Goal: Transaction & Acquisition: Purchase product/service

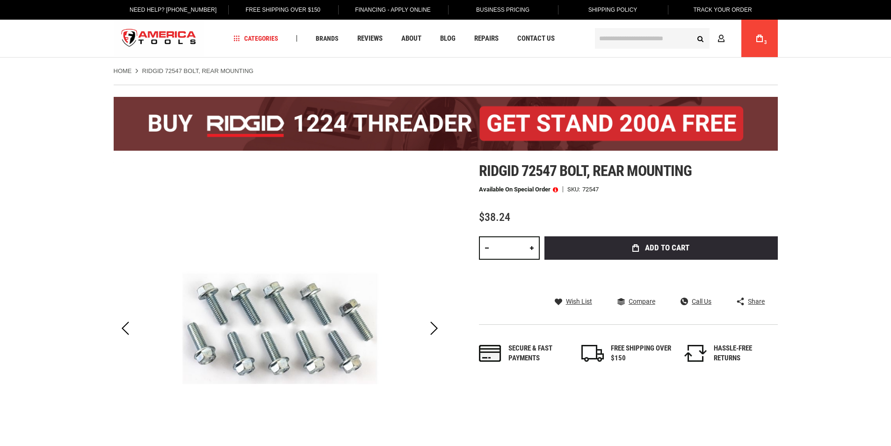
drag, startPoint x: 687, startPoint y: 246, endPoint x: 693, endPoint y: 241, distance: 8.3
click at [687, 246] on span "Add to Cart" at bounding box center [667, 248] width 44 height 8
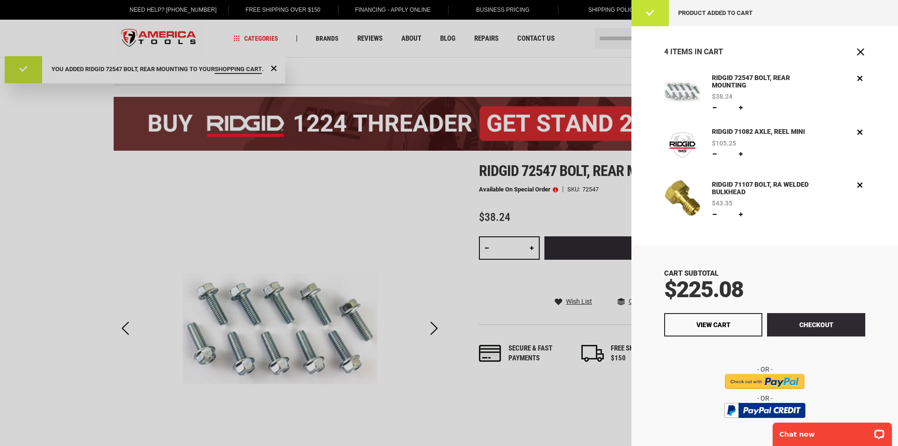
click at [713, 109] on link at bounding box center [714, 107] width 7 height 7
type input "*"
click at [41, 204] on div at bounding box center [449, 223] width 898 height 446
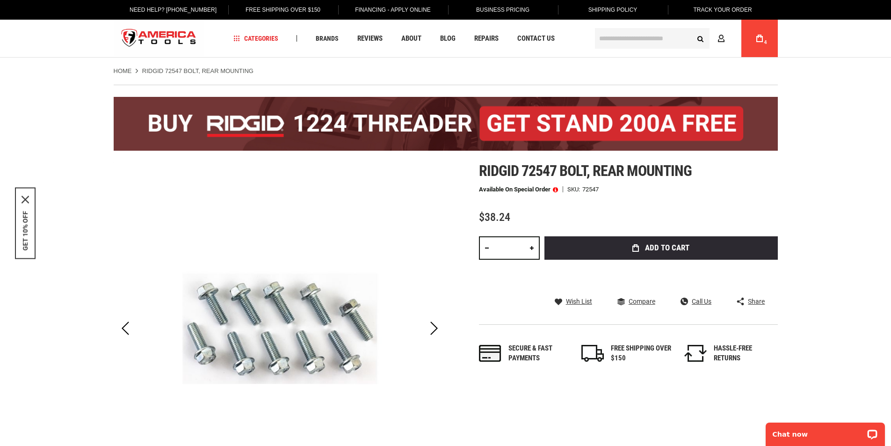
click at [626, 37] on input "text" at bounding box center [652, 38] width 115 height 21
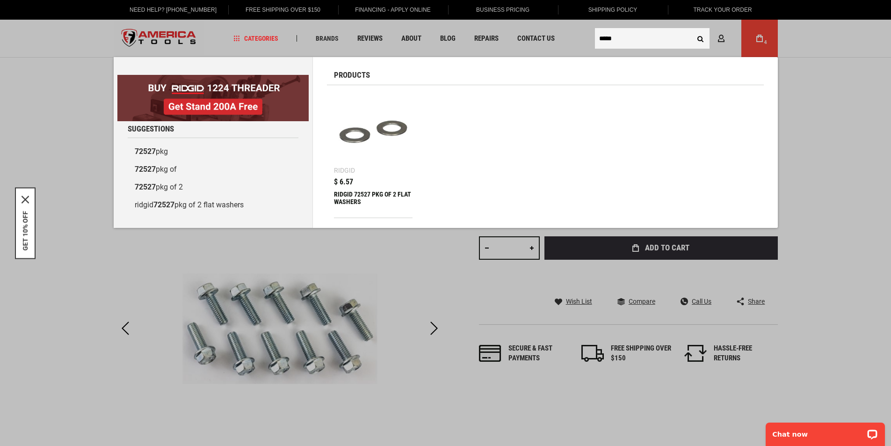
type input "*****"
click at [356, 194] on div "RIDGID 72527 PKG OF 2 FLAT WASHERS" at bounding box center [373, 201] width 79 height 22
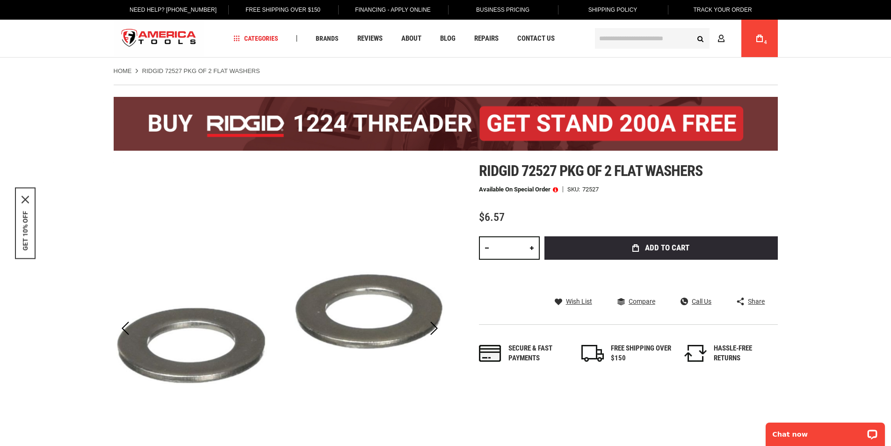
click at [763, 42] on span "4" at bounding box center [766, 43] width 6 height 6
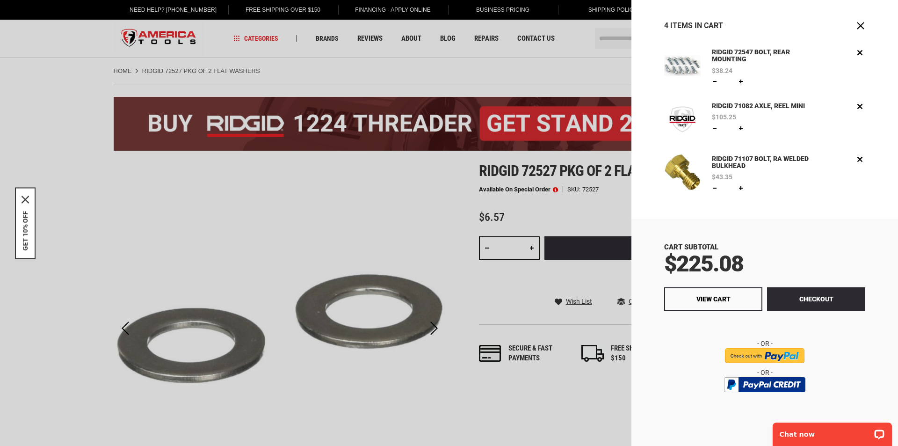
click at [757, 107] on link "RIDGID 71082 AXLE, REEL MINI" at bounding box center [758, 106] width 98 height 10
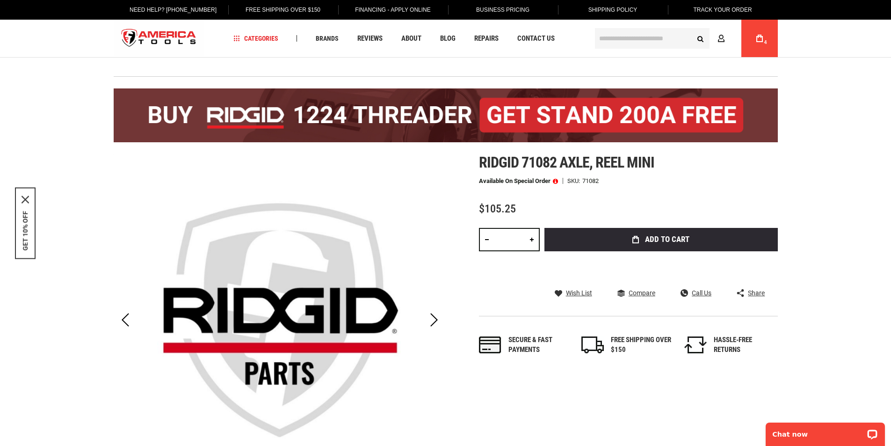
click at [622, 42] on input "text" at bounding box center [652, 38] width 115 height 21
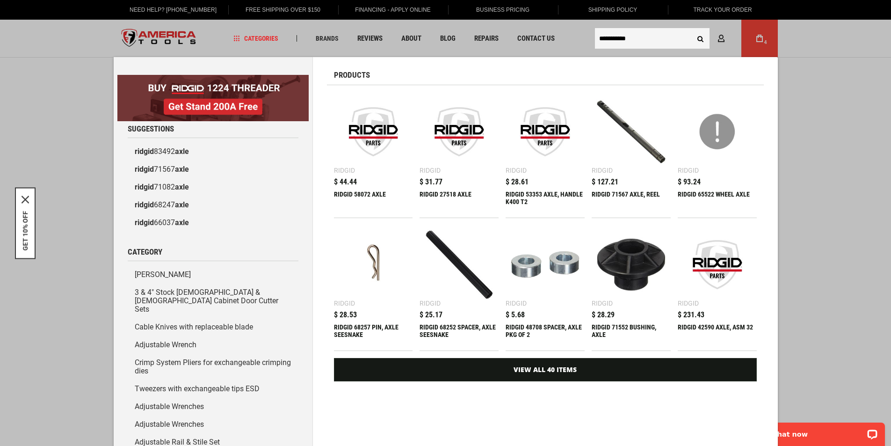
type input "**********"
click at [615, 138] on img at bounding box center [631, 132] width 70 height 70
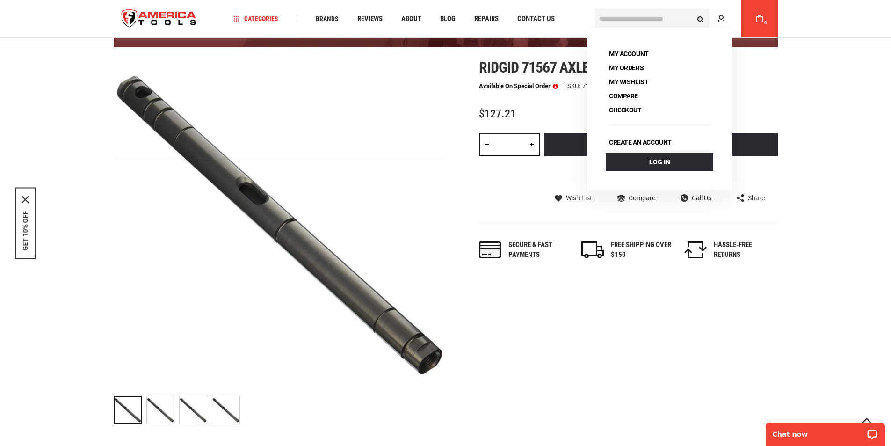
click at [667, 15] on input "text" at bounding box center [652, 18] width 115 height 21
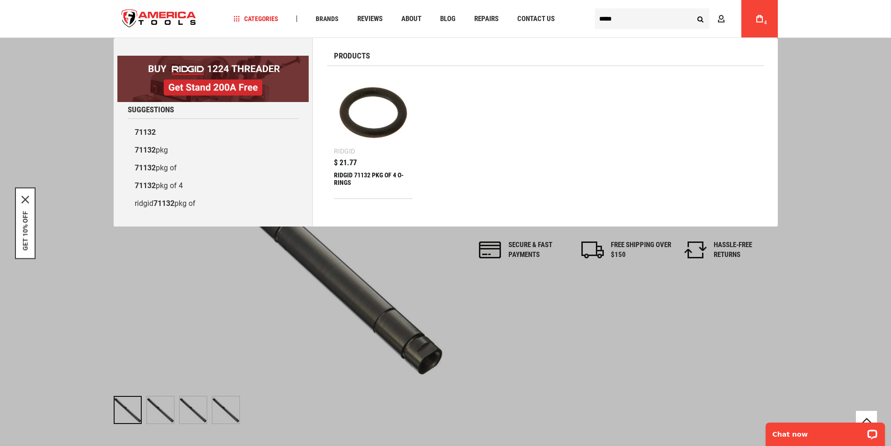
type input "*****"
click at [365, 175] on div "RIDGID 71132 PKG OF 4 O-RINGS" at bounding box center [373, 182] width 79 height 22
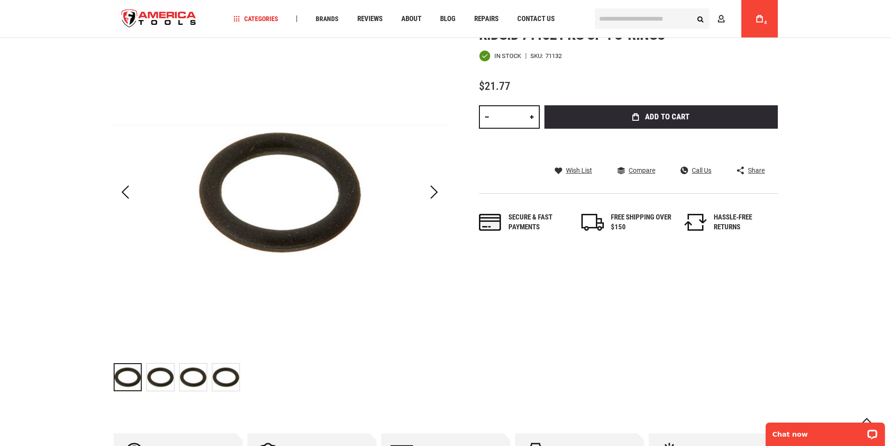
scroll to position [47, 0]
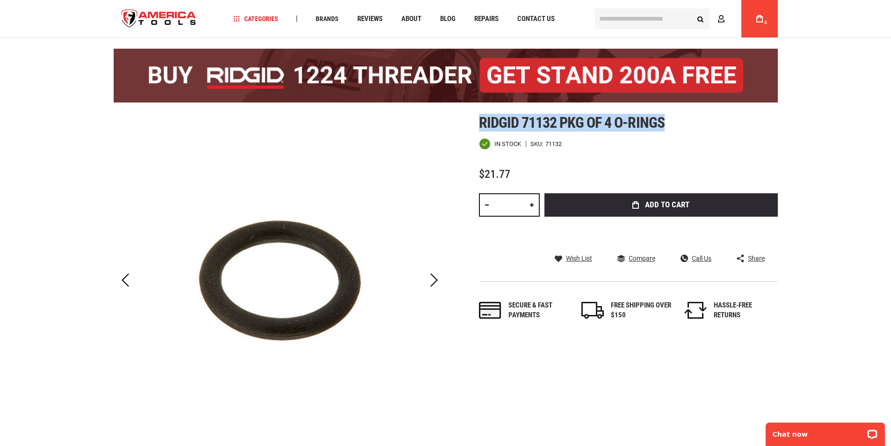
drag, startPoint x: 478, startPoint y: 125, endPoint x: 667, endPoint y: 117, distance: 188.6
click at [667, 117] on h1 "Ridgid 71132 pkg of 4 o-rings" at bounding box center [628, 122] width 299 height 17
click at [759, 13] on link "My Cart 4" at bounding box center [759, 18] width 18 height 37
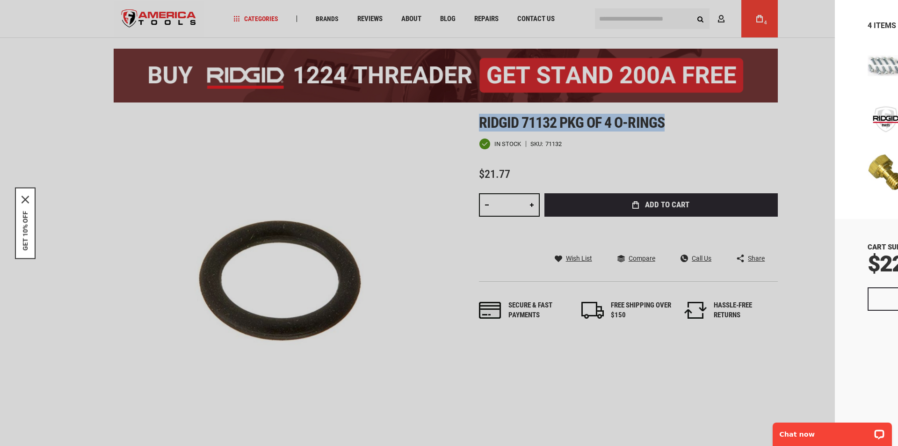
click at [605, 206] on div at bounding box center [449, 223] width 898 height 446
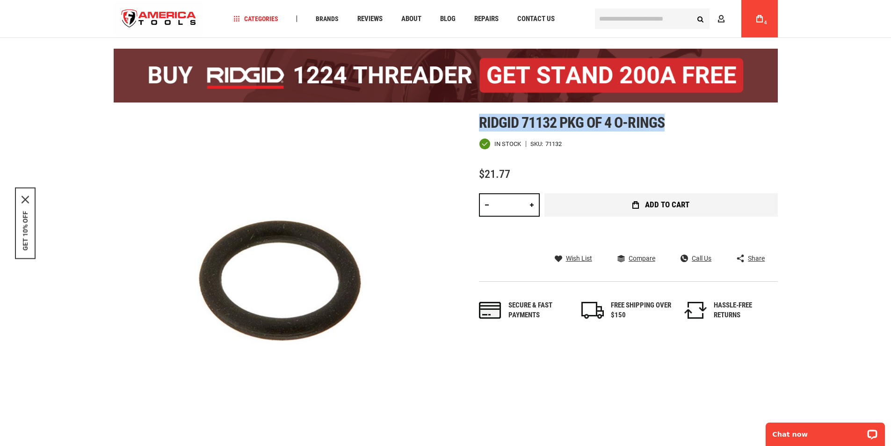
click at [631, 211] on button "Add to Cart" at bounding box center [660, 204] width 233 height 23
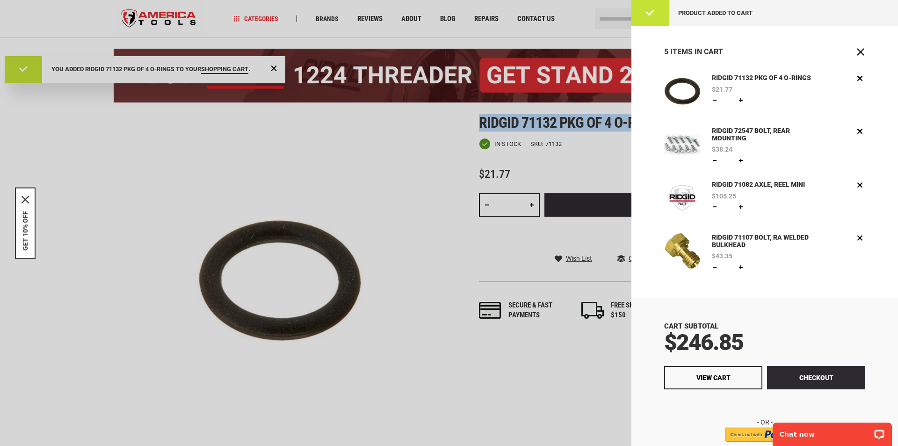
click at [625, 16] on div at bounding box center [449, 223] width 898 height 446
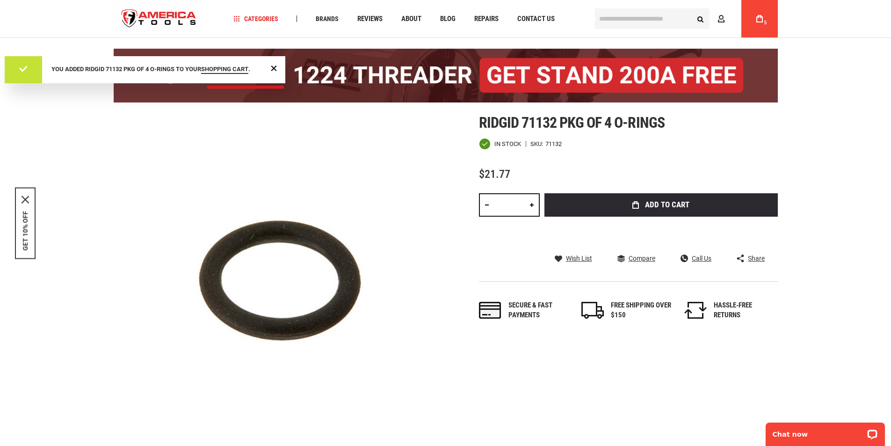
click at [614, 22] on input "text" at bounding box center [652, 18] width 115 height 21
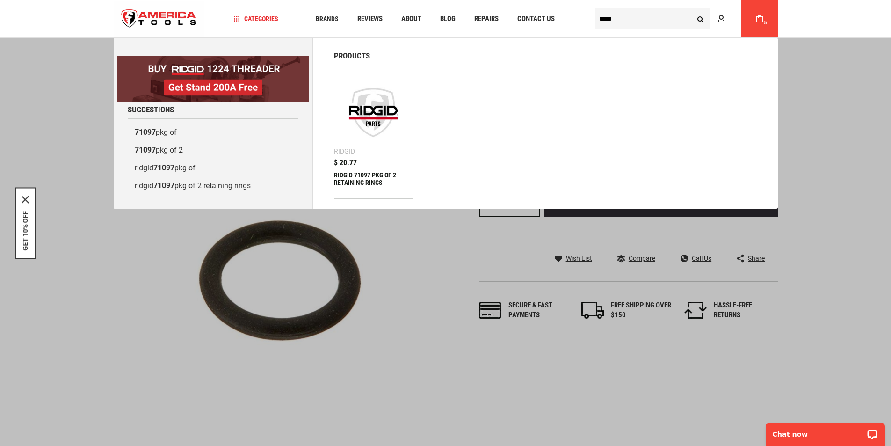
type input "*****"
click at [369, 183] on div "RIDGID 71097 PKG OF 2 RETAINING RINGS" at bounding box center [373, 182] width 79 height 22
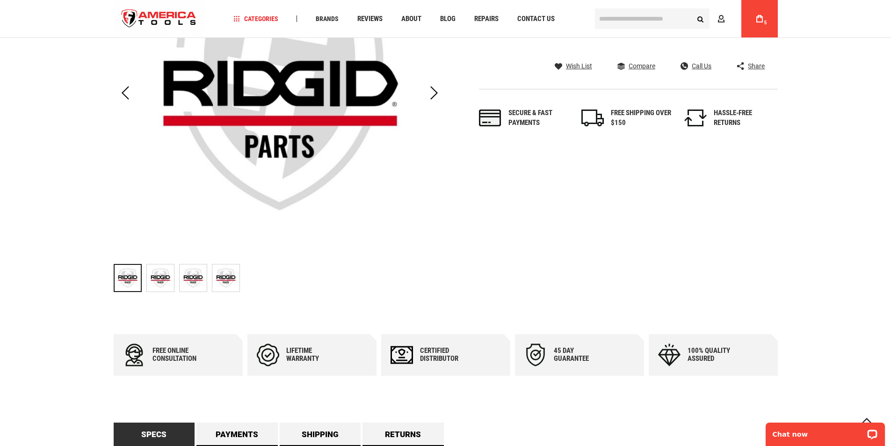
scroll to position [47, 0]
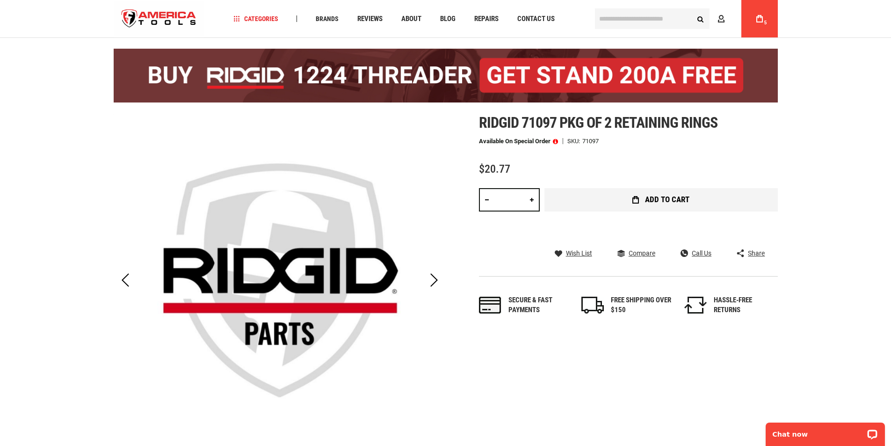
click at [704, 199] on button "Add to Cart" at bounding box center [660, 199] width 233 height 23
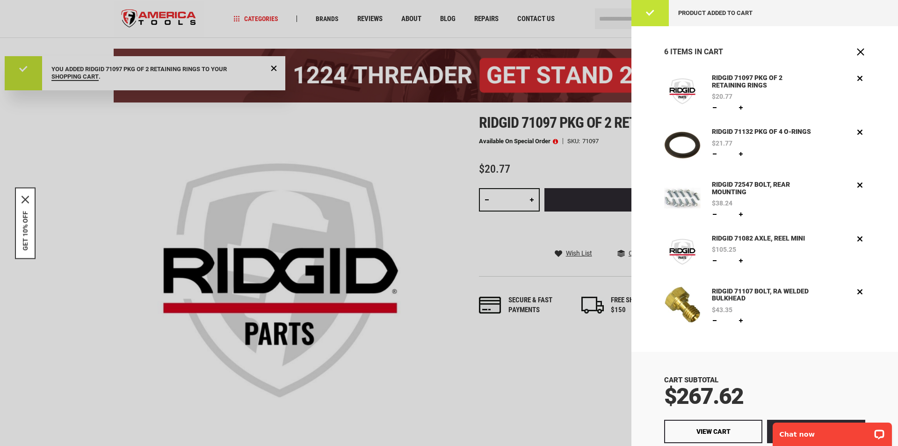
click at [414, 188] on div at bounding box center [449, 223] width 898 height 446
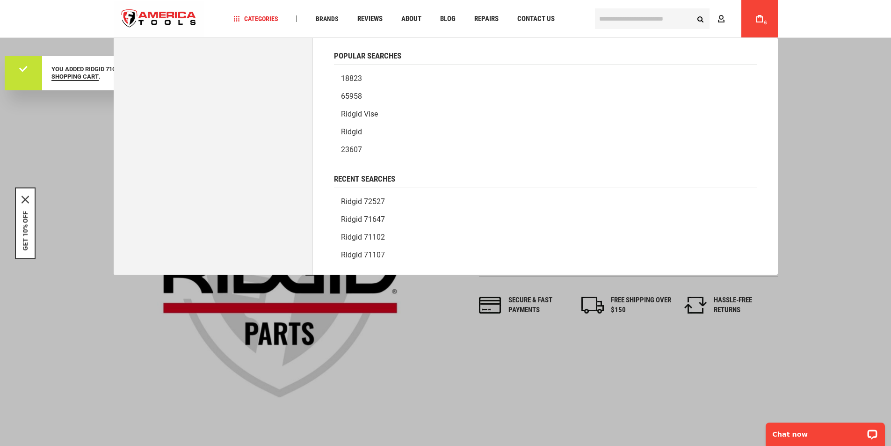
click at [640, 27] on input "text" at bounding box center [652, 18] width 115 height 21
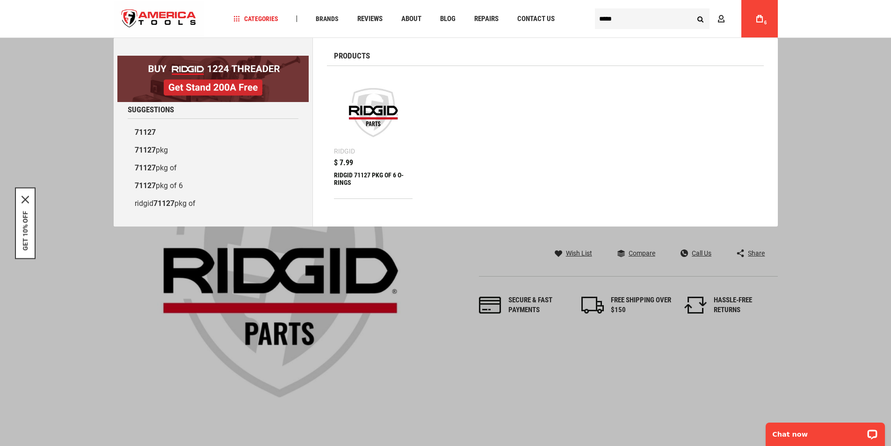
type input "*****"
click at [369, 122] on img at bounding box center [374, 113] width 70 height 70
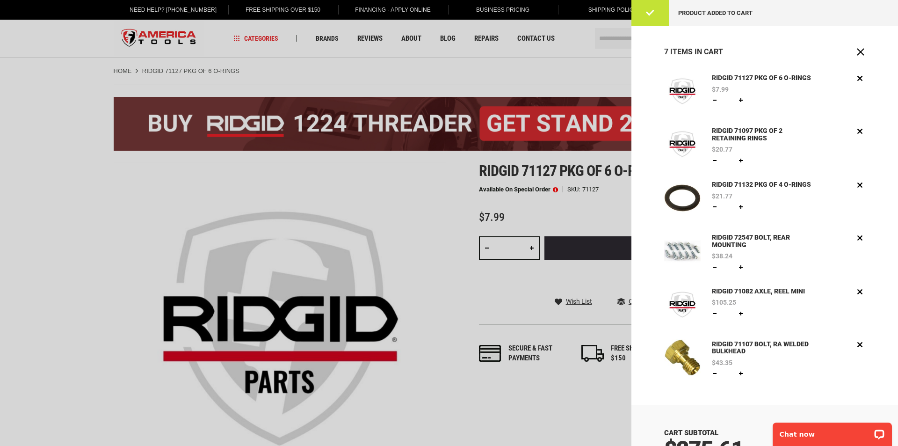
click at [478, 417] on div at bounding box center [449, 223] width 898 height 446
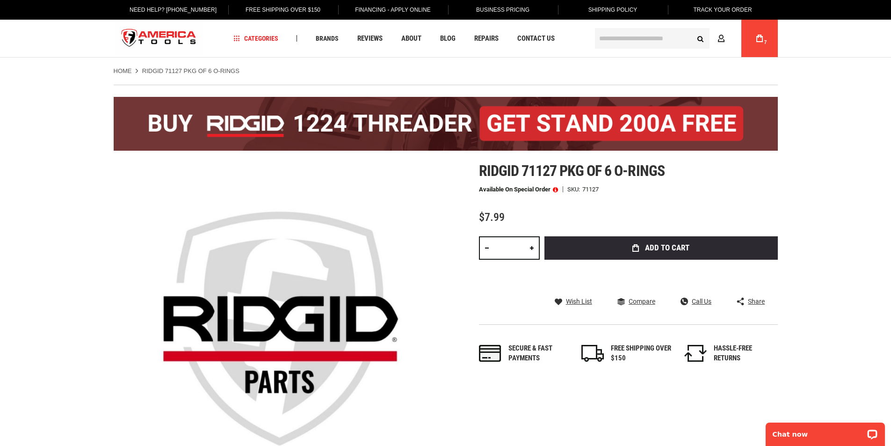
click at [642, 39] on input "text" at bounding box center [652, 38] width 115 height 21
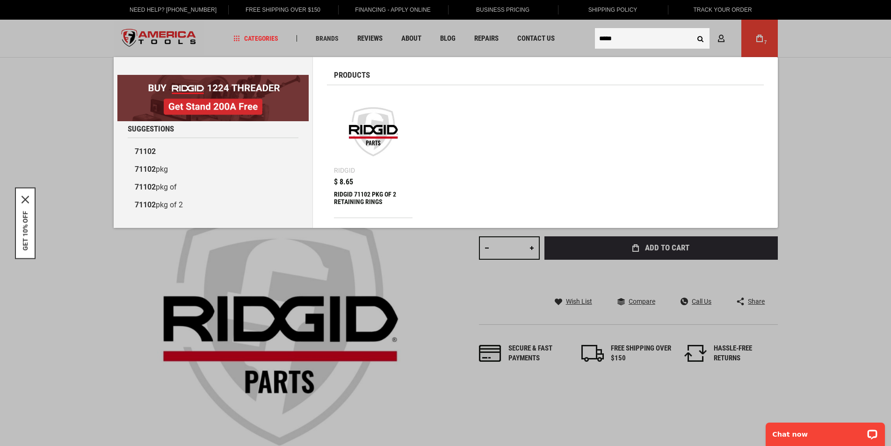
type input "*****"
click at [377, 144] on img at bounding box center [374, 132] width 70 height 70
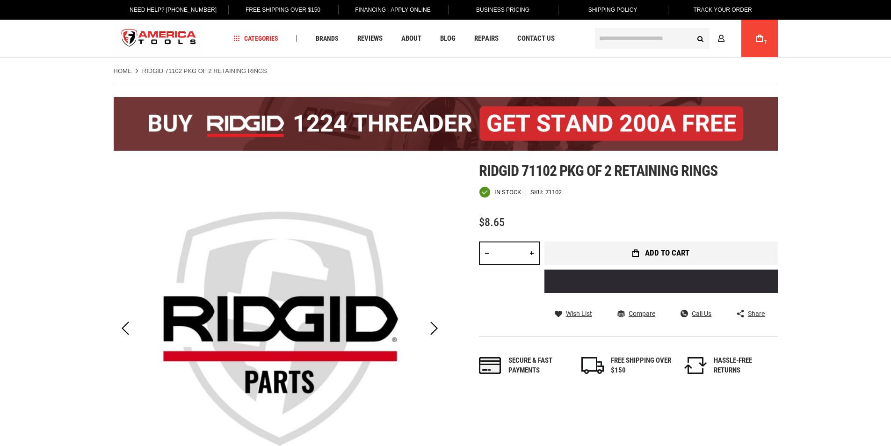
click at [657, 254] on span "Add to Cart" at bounding box center [667, 253] width 44 height 8
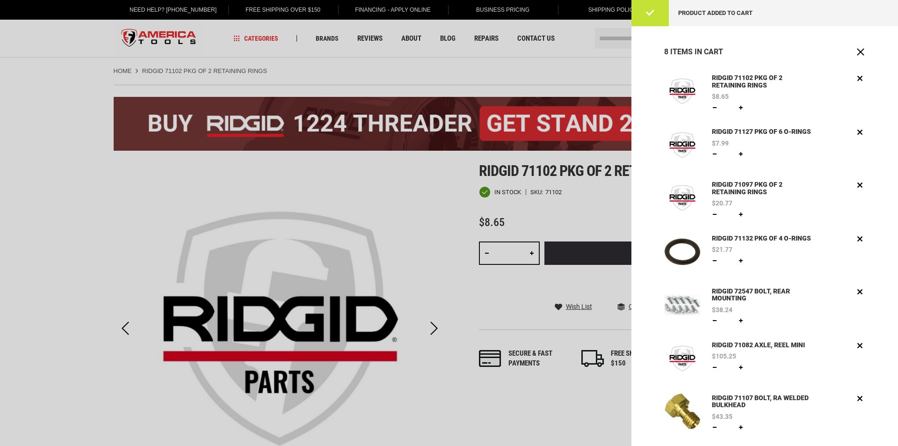
click at [65, 233] on div at bounding box center [449, 223] width 898 height 446
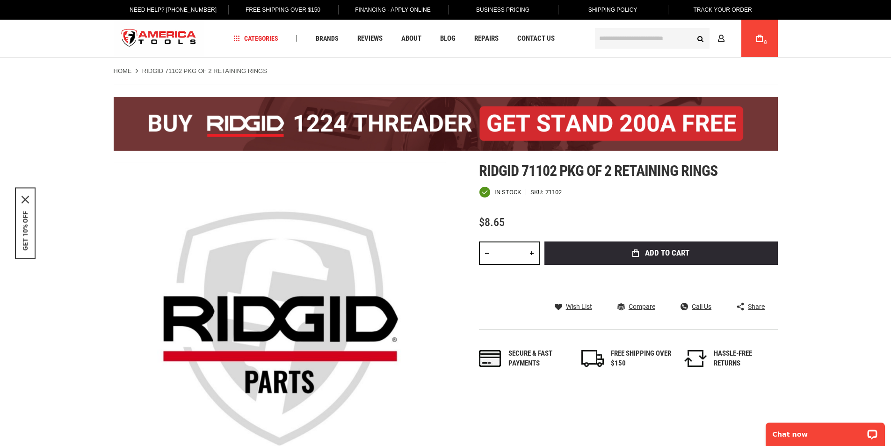
click at [645, 39] on input "text" at bounding box center [652, 38] width 115 height 21
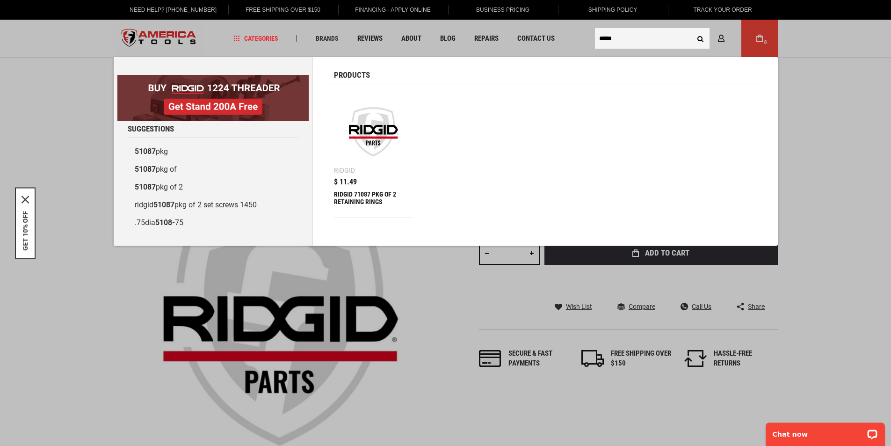
type input "*****"
click at [365, 137] on img at bounding box center [374, 132] width 70 height 70
click at [377, 139] on img at bounding box center [374, 132] width 70 height 70
click at [390, 200] on div "RIDGID 71087 PKG OF 2 RETAINING RINGS" at bounding box center [373, 201] width 79 height 22
click at [356, 194] on div "RIDGID 71087 PKG OF 2 RETAINING RINGS" at bounding box center [373, 201] width 79 height 22
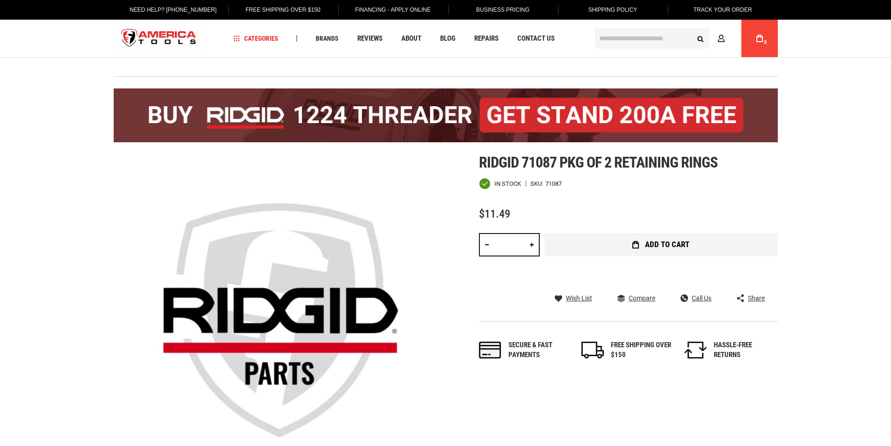
click at [672, 247] on span "Add to Cart" at bounding box center [667, 244] width 44 height 8
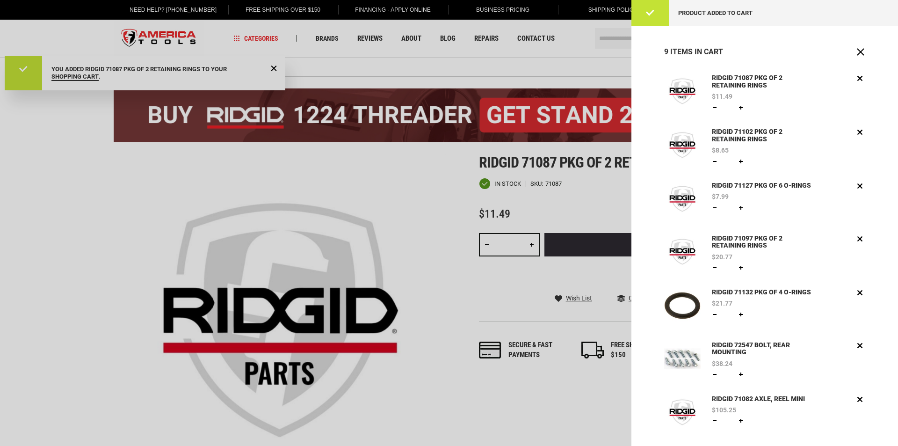
click at [612, 35] on div at bounding box center [449, 223] width 898 height 446
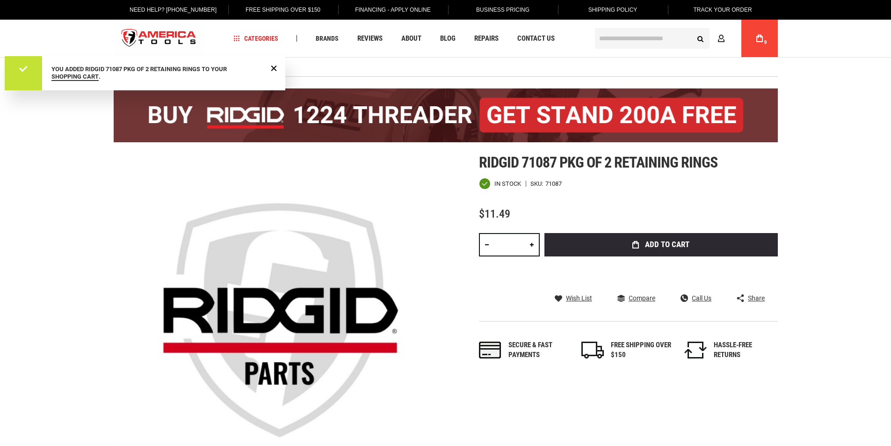
click at [642, 40] on input "text" at bounding box center [652, 38] width 115 height 21
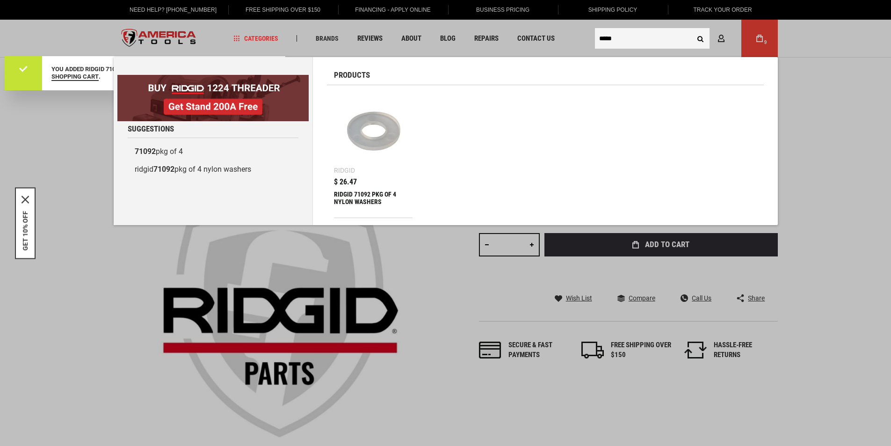
type input "*****"
click at [368, 197] on div "RIDGID 71092 PKG OF 4 NYLON WASHERS" at bounding box center [373, 201] width 79 height 22
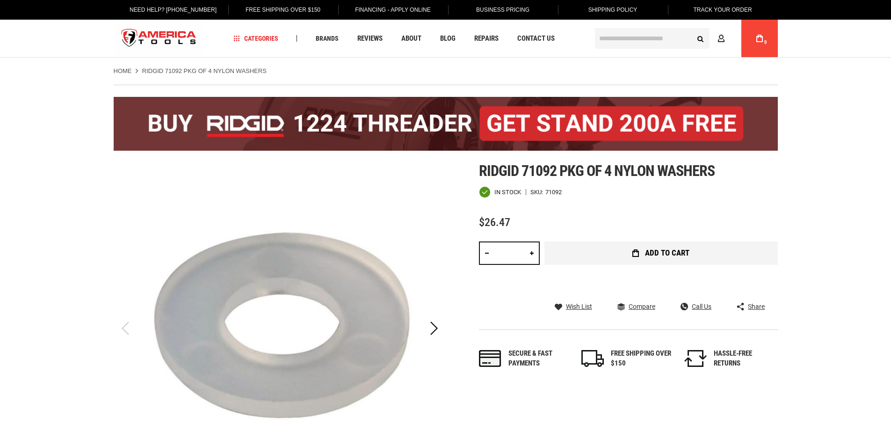
click at [636, 258] on button "Add to Cart" at bounding box center [660, 252] width 233 height 23
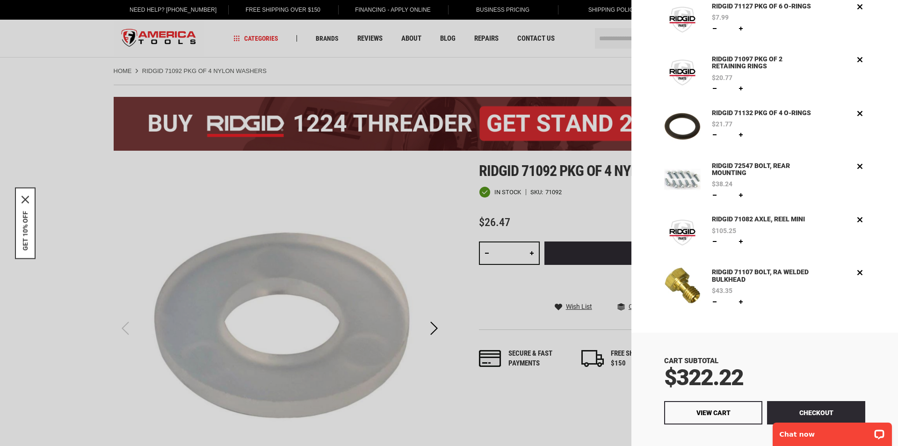
scroll to position [234, 0]
click at [735, 173] on link "RIDGID 72547 BOLT, REAR MOUNTING" at bounding box center [763, 169] width 108 height 18
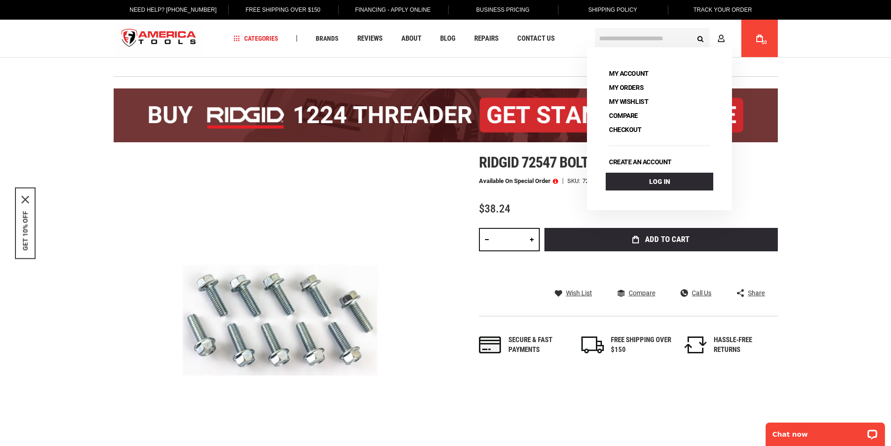
click at [763, 40] on span "10" at bounding box center [763, 42] width 5 height 5
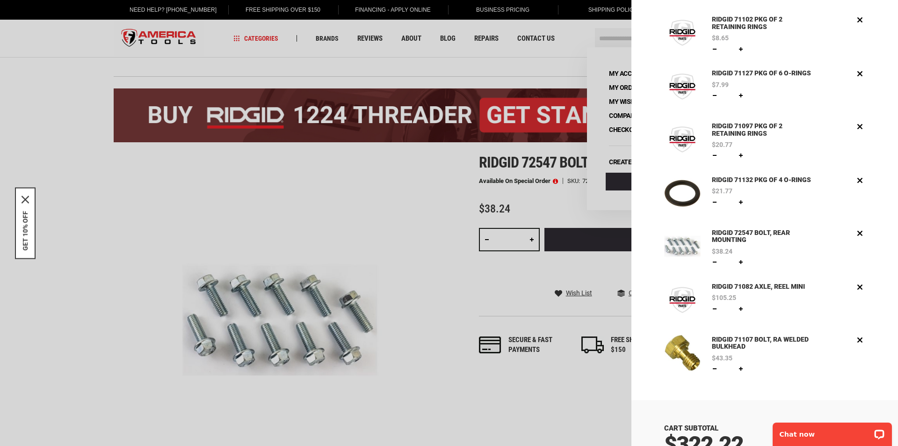
scroll to position [140, 0]
click at [854, 234] on link "Remove" at bounding box center [859, 232] width 11 height 11
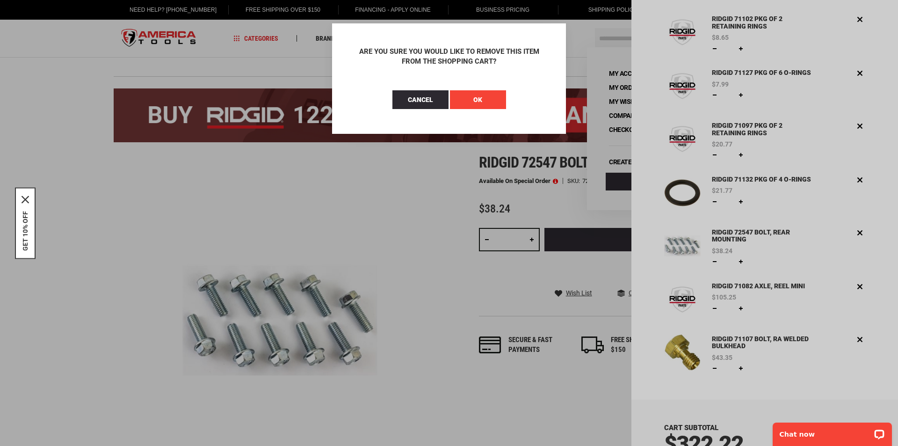
click at [481, 101] on span "OK" at bounding box center [477, 99] width 9 height 7
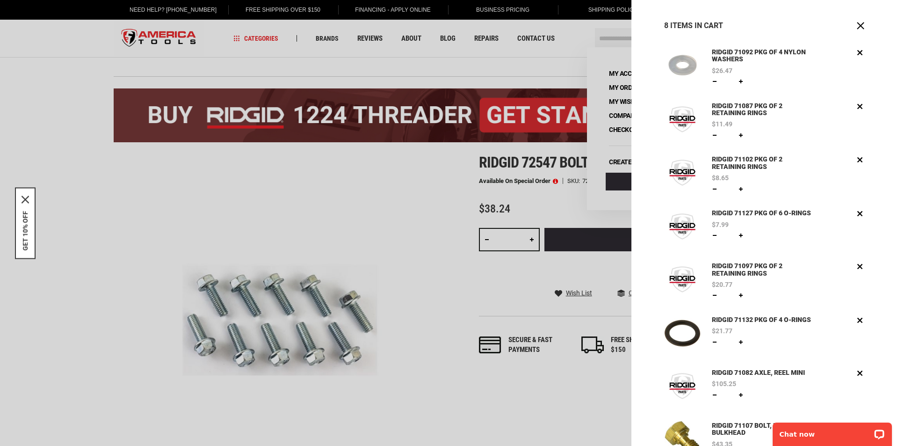
click at [851, 344] on div "$21.77 Qty * Update" at bounding box center [788, 337] width 153 height 20
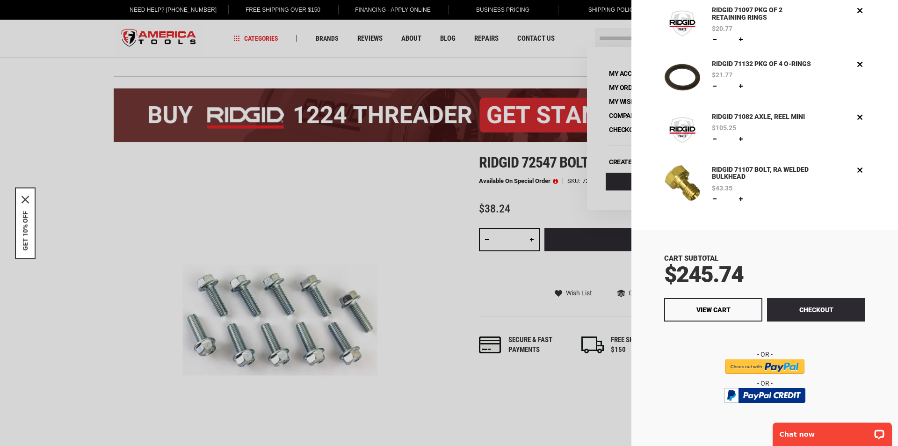
scroll to position [259, 0]
click at [854, 168] on link "Remove" at bounding box center [859, 170] width 11 height 11
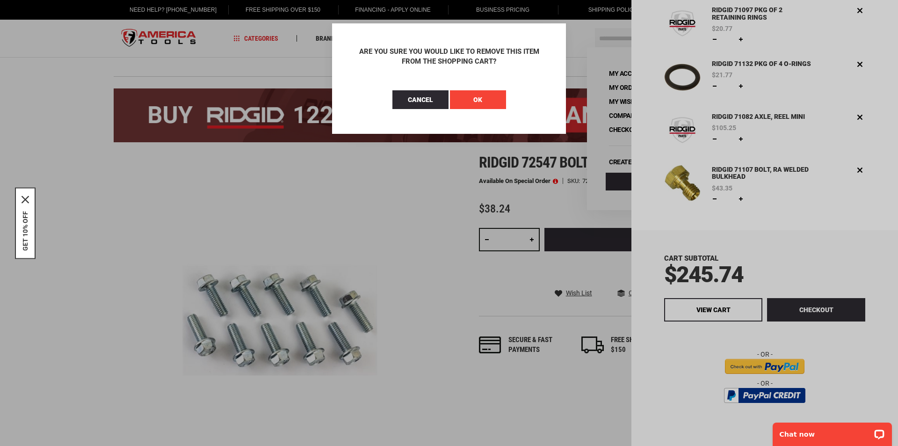
click at [483, 108] on button "OK" at bounding box center [478, 99] width 56 height 19
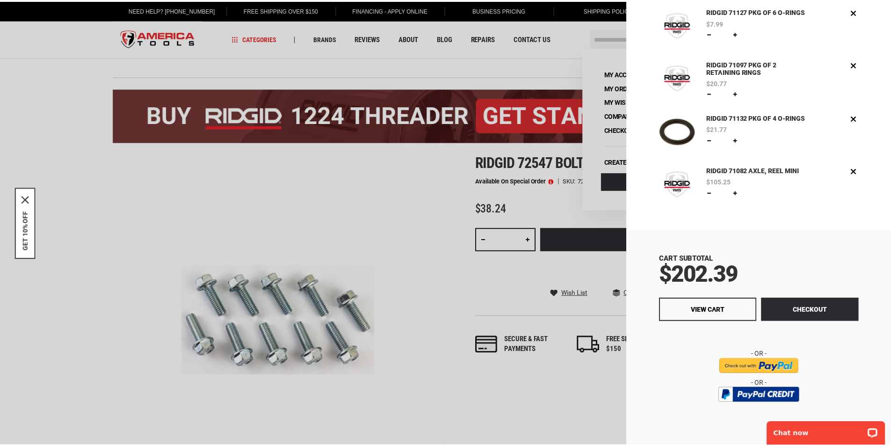
scroll to position [0, 0]
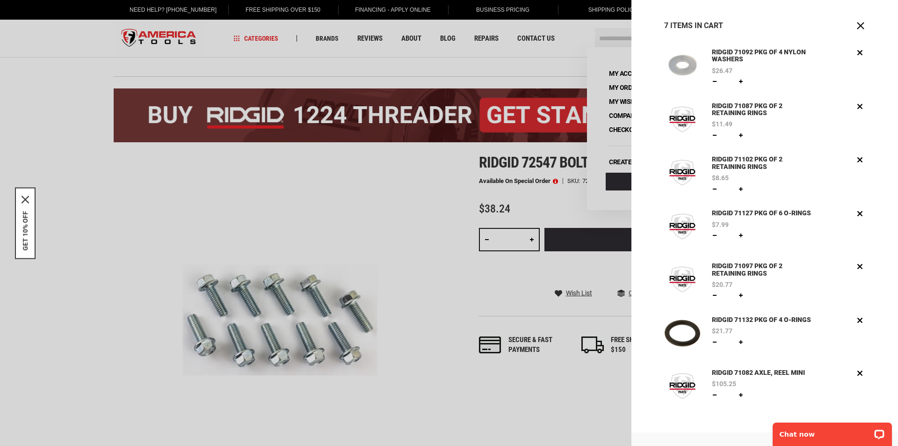
click at [521, 73] on div at bounding box center [449, 223] width 898 height 446
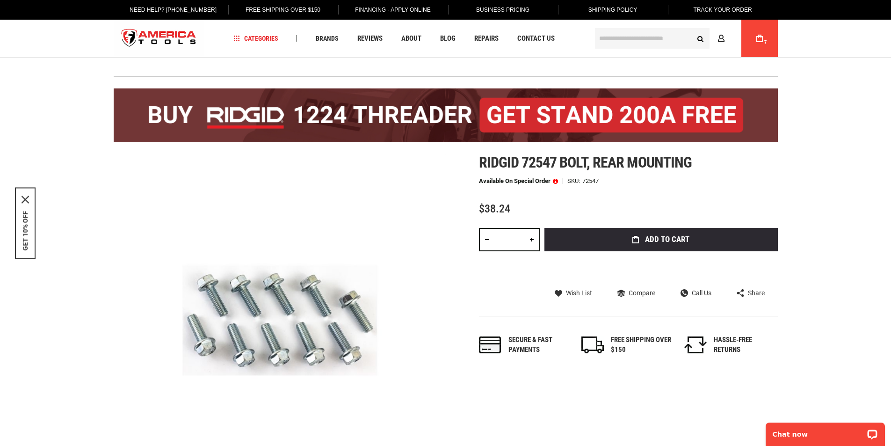
click at [627, 38] on input "text" at bounding box center [652, 38] width 115 height 21
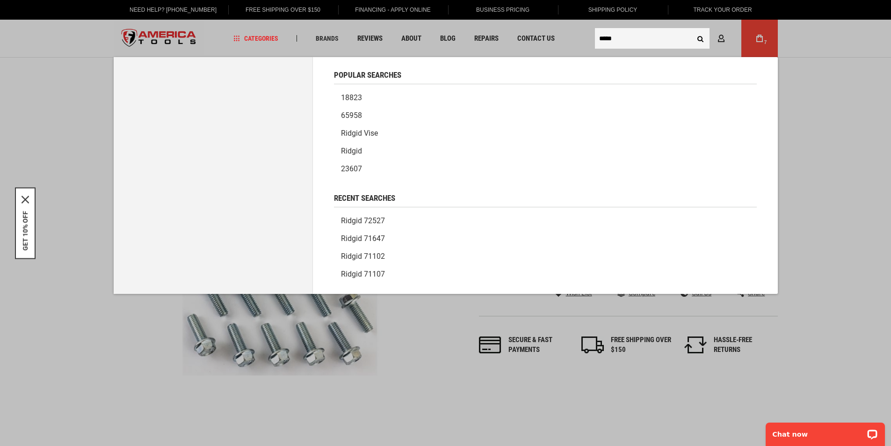
type input "*****"
click at [692, 29] on button "Search" at bounding box center [701, 38] width 18 height 18
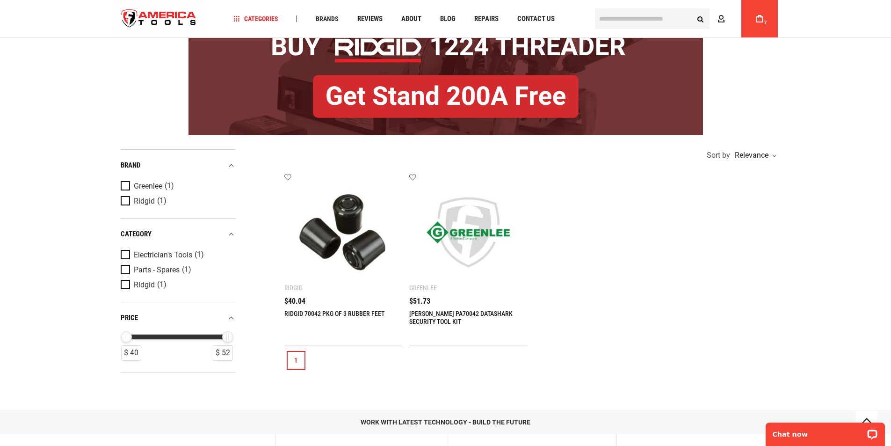
click at [357, 259] on img at bounding box center [344, 232] width 100 height 100
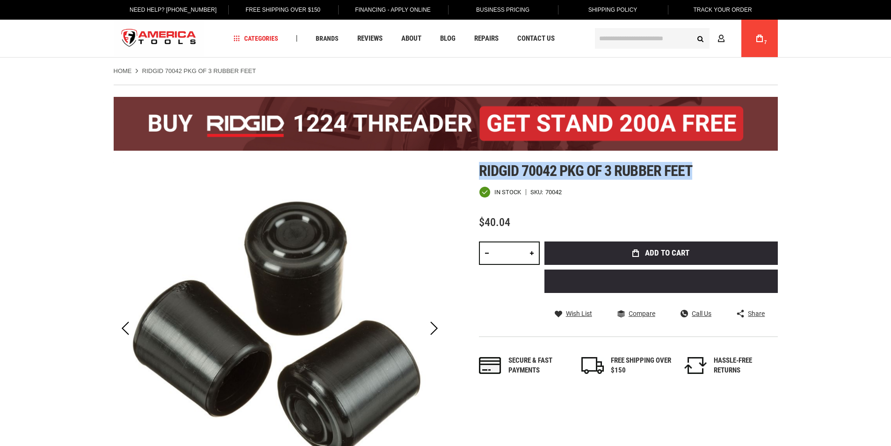
click at [691, 171] on span "Ridgid 70042 pkg of 3 rubber feet" at bounding box center [585, 171] width 213 height 18
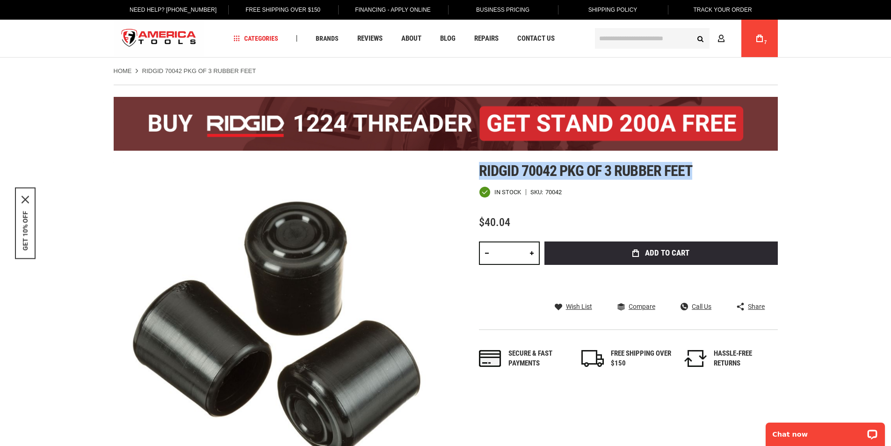
click at [607, 37] on input "text" at bounding box center [652, 38] width 115 height 21
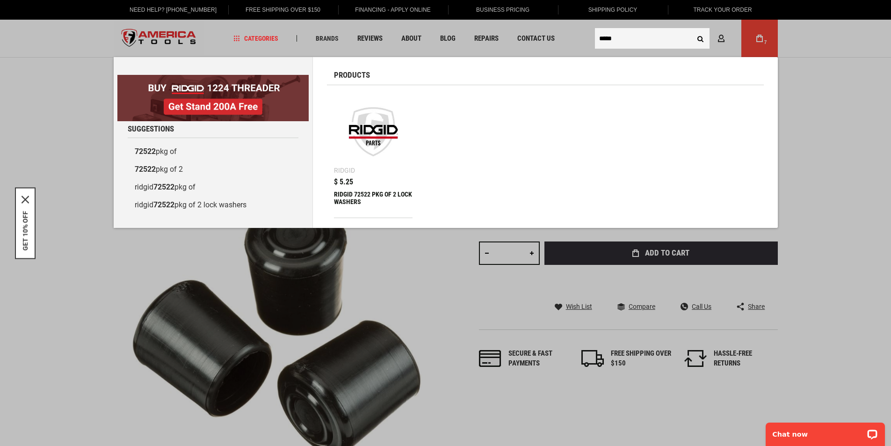
type input "*****"
click at [375, 139] on img at bounding box center [374, 132] width 70 height 70
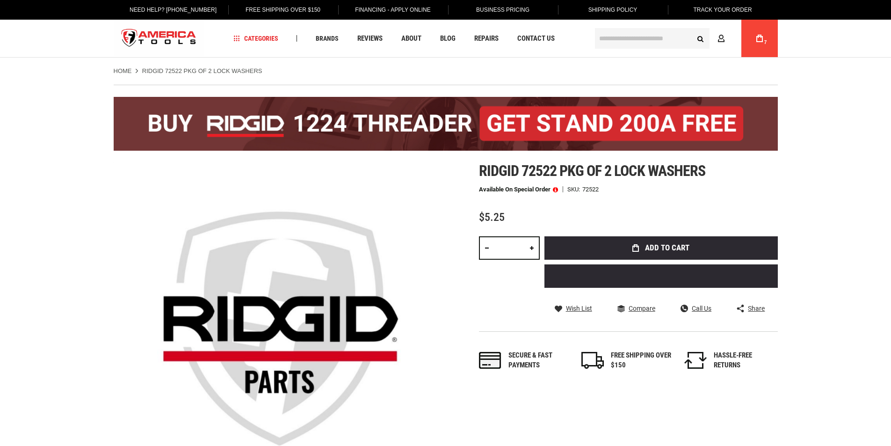
click at [676, 252] on span "Add to Cart" at bounding box center [667, 248] width 44 height 8
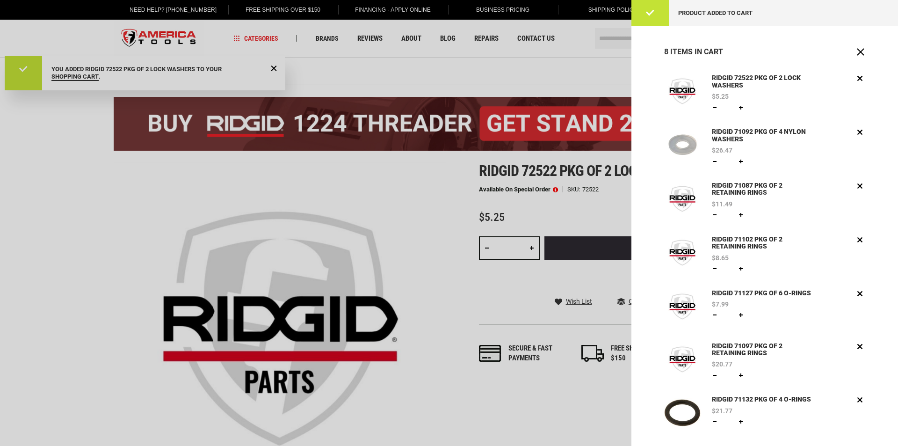
click at [418, 235] on div at bounding box center [449, 223] width 898 height 446
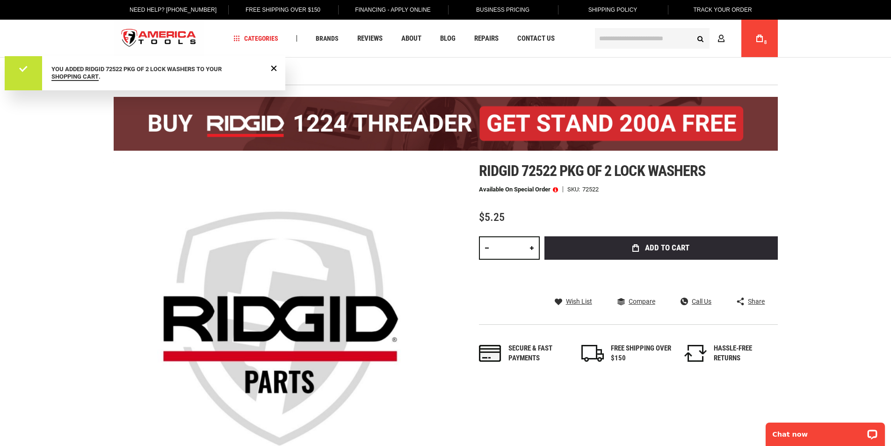
click at [647, 33] on input "text" at bounding box center [652, 38] width 115 height 21
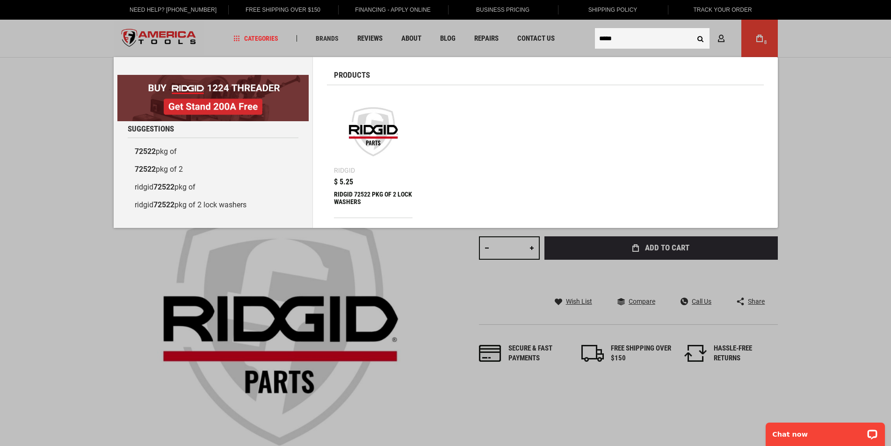
type input "*****"
click at [692, 29] on button "Search" at bounding box center [701, 38] width 18 height 18
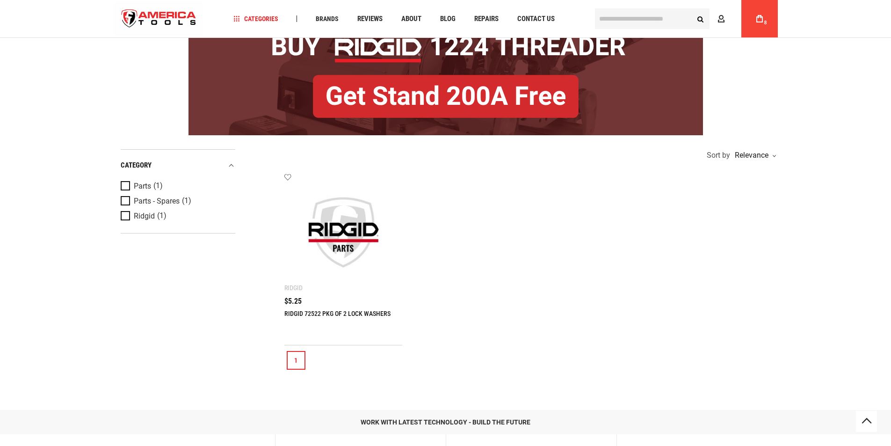
click at [314, 313] on link "RIDGID 72522 PKG OF 2 LOCK WASHERS" at bounding box center [337, 313] width 106 height 7
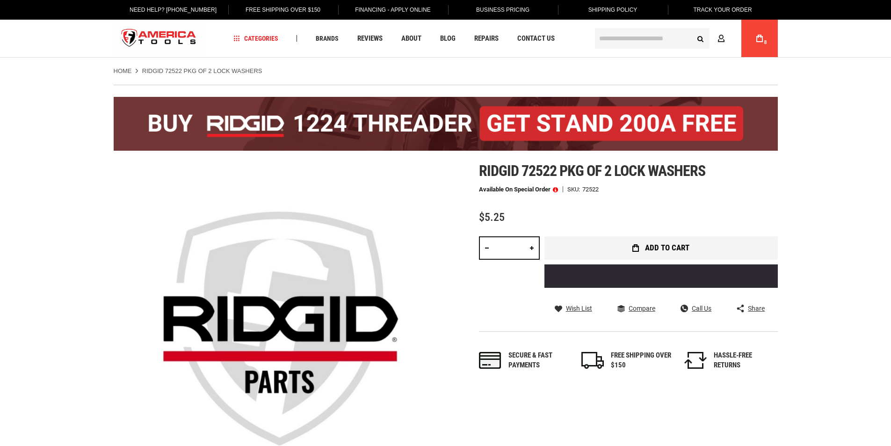
click at [677, 247] on span "Add to Cart" at bounding box center [667, 248] width 44 height 8
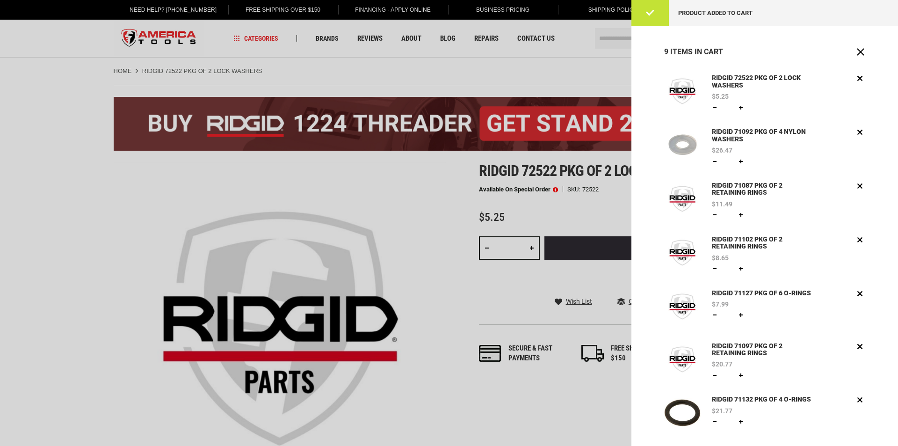
click at [613, 36] on div at bounding box center [449, 223] width 898 height 446
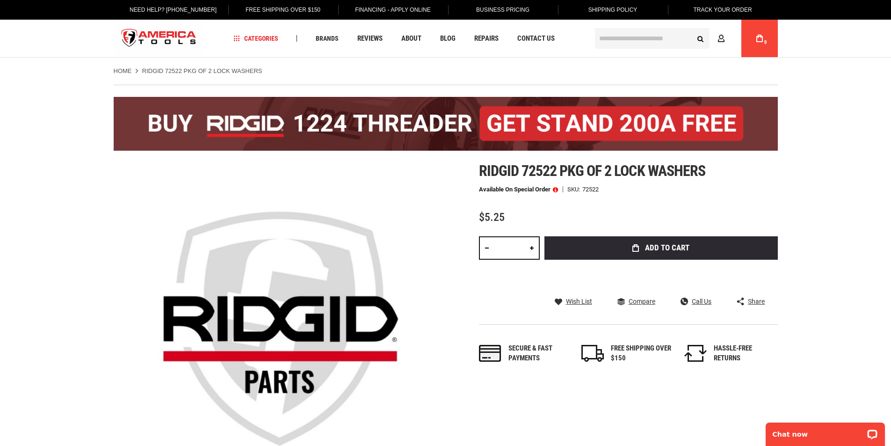
click at [623, 38] on input "text" at bounding box center [652, 38] width 115 height 21
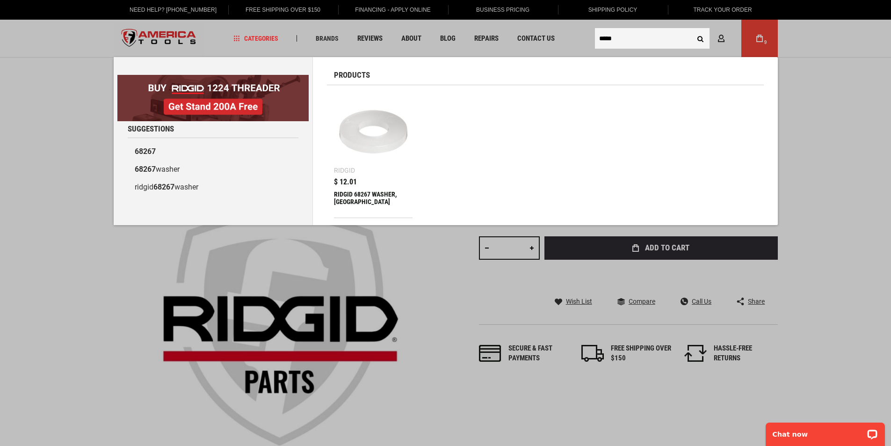
type input "*****"
click at [375, 194] on div "RIDGID 68267 WASHER, [GEOGRAPHIC_DATA]" at bounding box center [373, 201] width 79 height 22
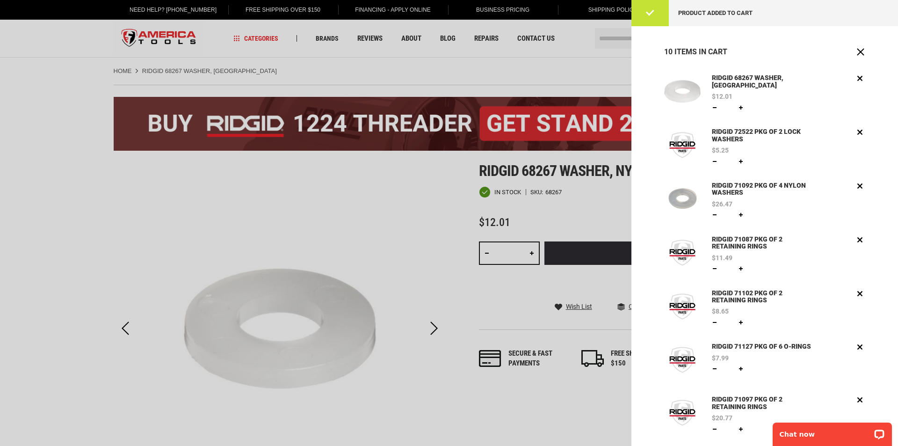
click at [742, 104] on link at bounding box center [740, 107] width 7 height 7
type input "*"
click at [614, 39] on div at bounding box center [449, 223] width 898 height 446
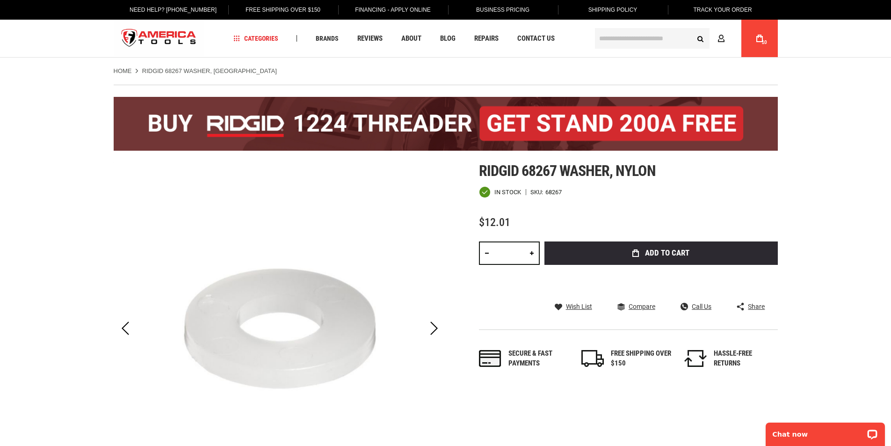
click at [760, 39] on icon at bounding box center [759, 38] width 7 height 7
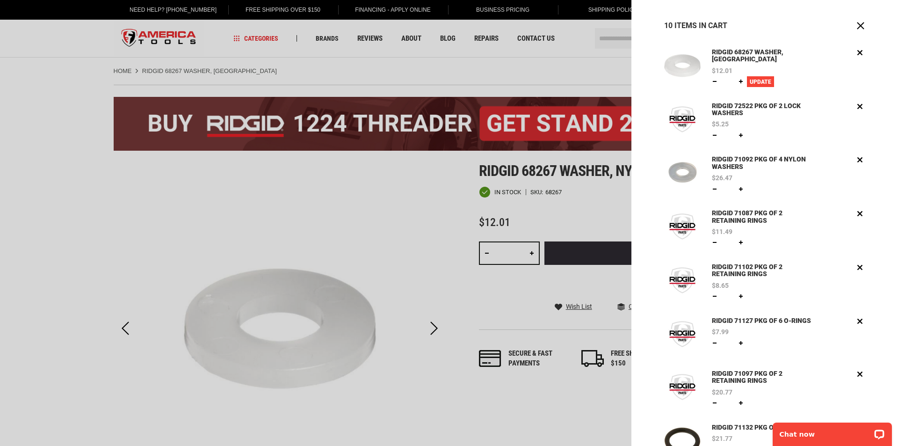
click at [752, 79] on span "Update" at bounding box center [761, 82] width 22 height 7
click at [610, 41] on div at bounding box center [449, 223] width 898 height 446
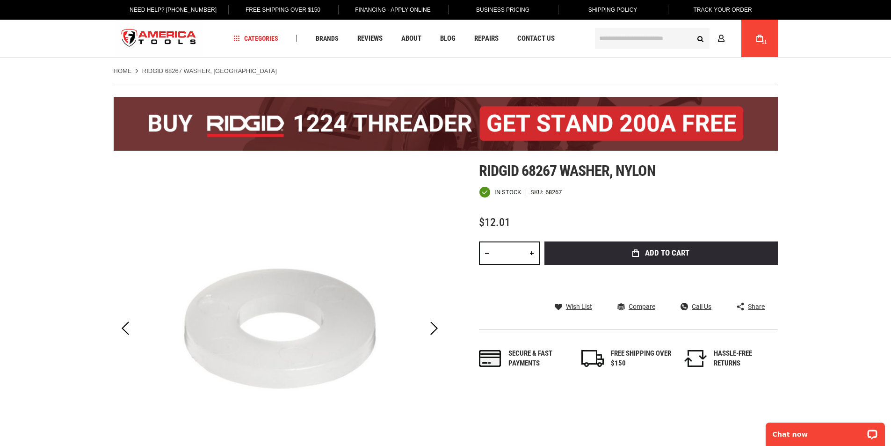
click at [637, 39] on input "text" at bounding box center [652, 38] width 115 height 21
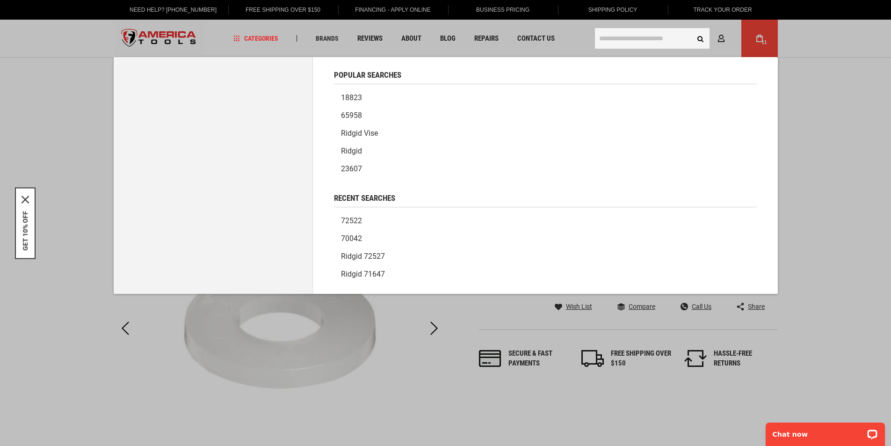
click at [637, 39] on input "text" at bounding box center [652, 38] width 115 height 21
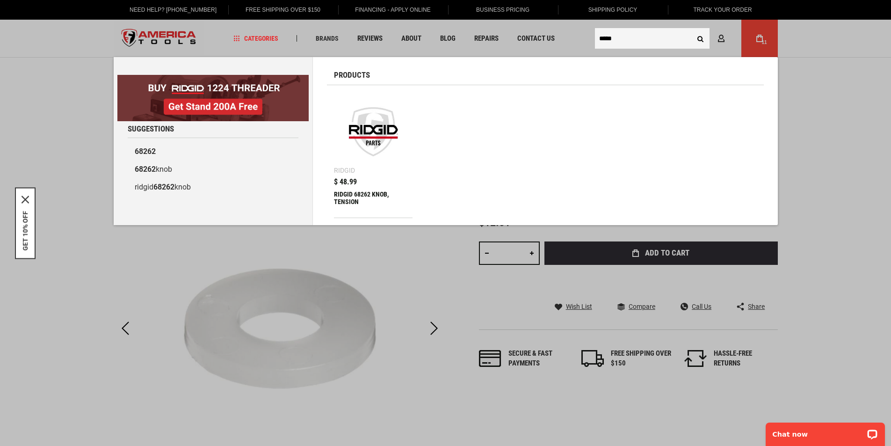
type input "*****"
click at [368, 138] on img at bounding box center [374, 132] width 70 height 70
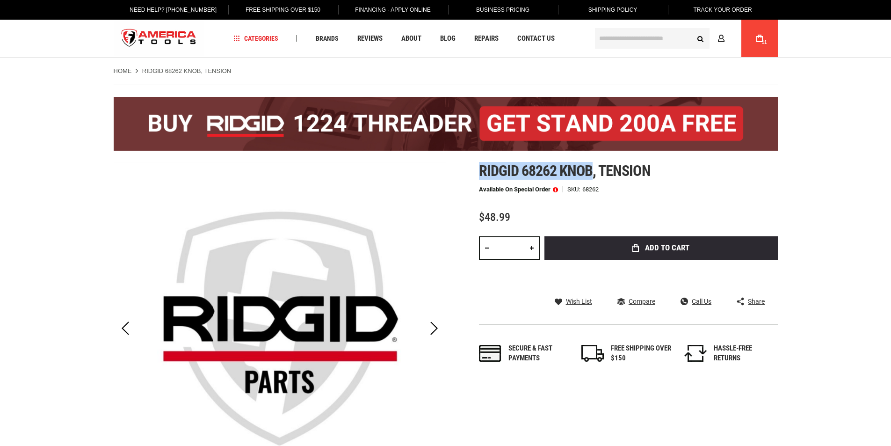
drag, startPoint x: 0, startPoint y: 0, endPoint x: 478, endPoint y: 173, distance: 508.6
click at [479, 173] on span "Ridgid 68262 knob, tension" at bounding box center [565, 171] width 172 height 18
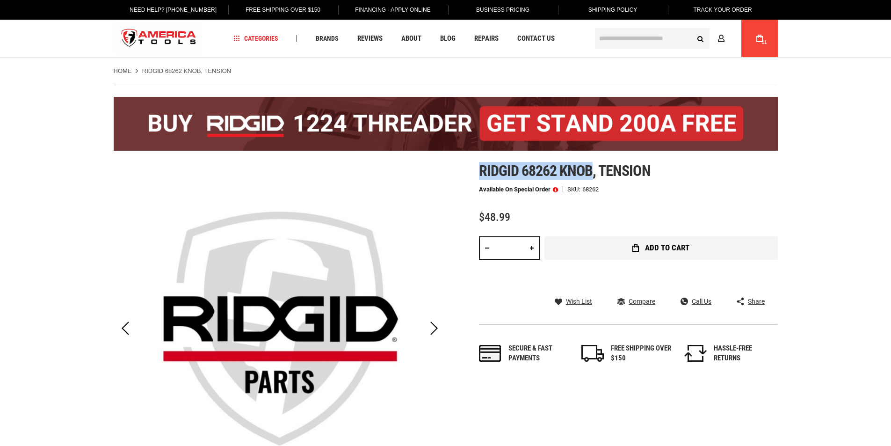
click at [677, 245] on span "Add to Cart" at bounding box center [667, 248] width 44 height 8
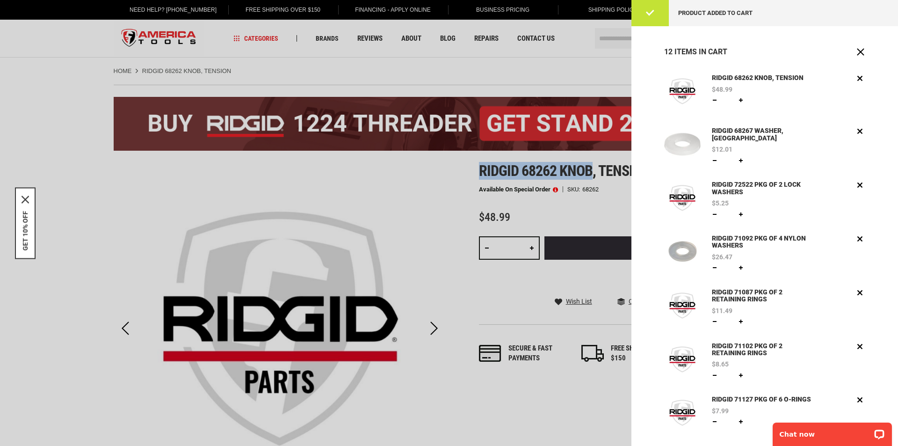
click at [609, 36] on div at bounding box center [449, 223] width 898 height 446
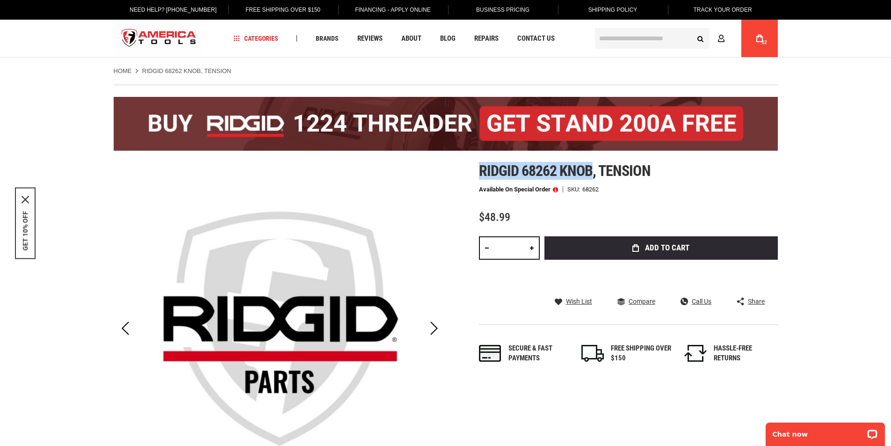
click at [630, 43] on input "text" at bounding box center [652, 38] width 115 height 21
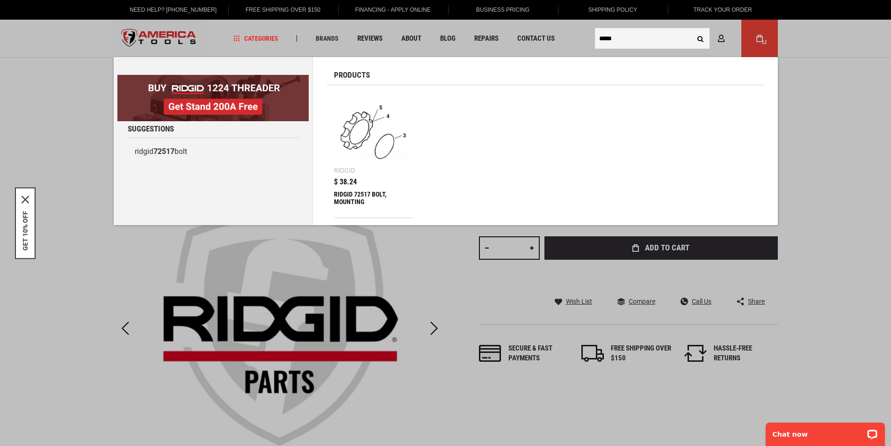
type input "*****"
click at [386, 150] on img at bounding box center [374, 132] width 70 height 70
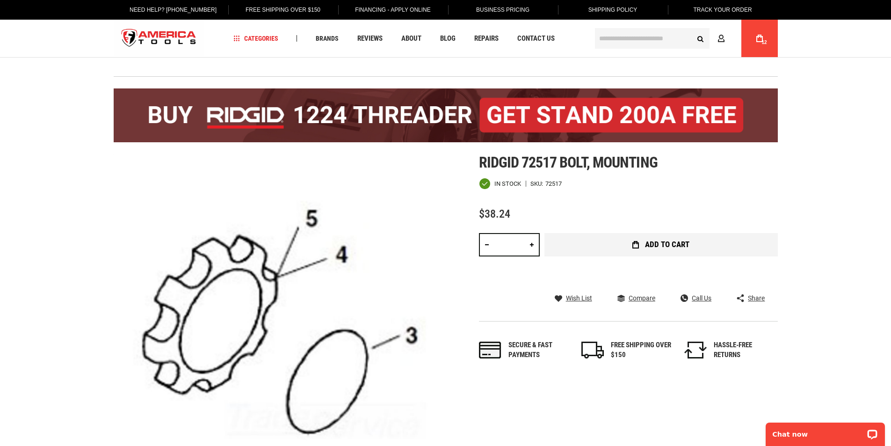
click at [641, 248] on button "Add to Cart" at bounding box center [660, 244] width 233 height 23
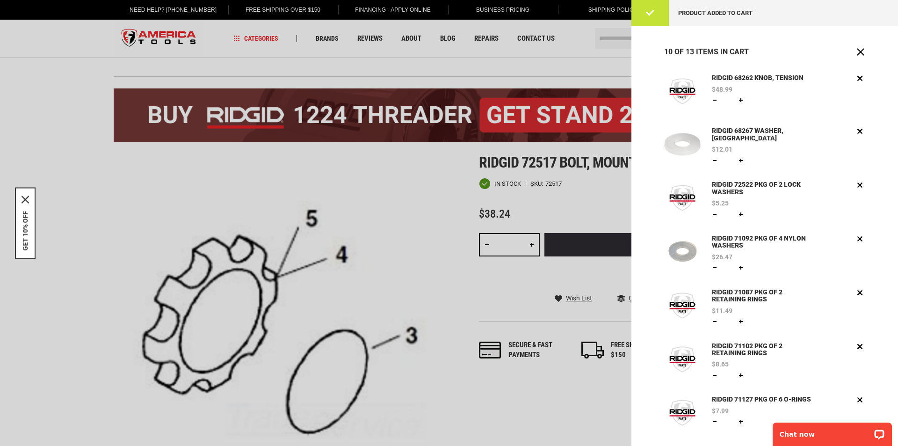
click at [501, 414] on div at bounding box center [449, 223] width 898 height 446
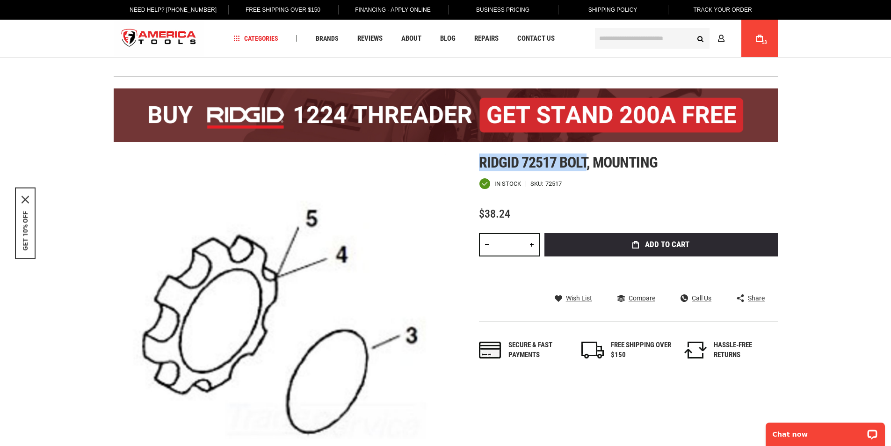
drag, startPoint x: 585, startPoint y: 166, endPoint x: 482, endPoint y: 163, distance: 103.4
click at [482, 163] on span "Ridgid 72517 bolt, mounting" at bounding box center [568, 162] width 179 height 18
click at [475, 161] on div "Skip to the end of the images gallery Skip to the beginning of the images galle…" at bounding box center [446, 338] width 664 height 369
drag, startPoint x: 478, startPoint y: 161, endPoint x: 586, endPoint y: 165, distance: 107.6
click at [586, 165] on span "Ridgid 72517 bolt, mounting" at bounding box center [568, 162] width 179 height 18
